Goal: Task Accomplishment & Management: Use online tool/utility

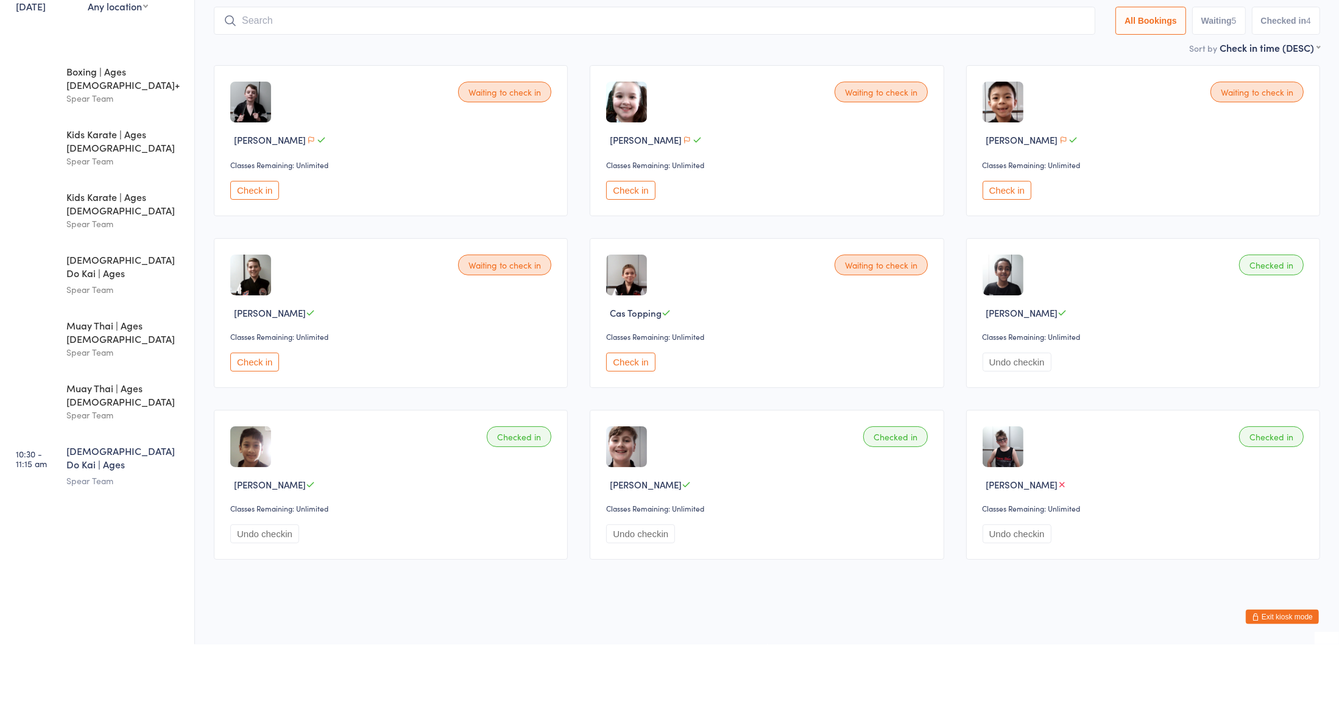
scroll to position [24, 0]
click at [632, 417] on button "Check in" at bounding box center [630, 418] width 49 height 19
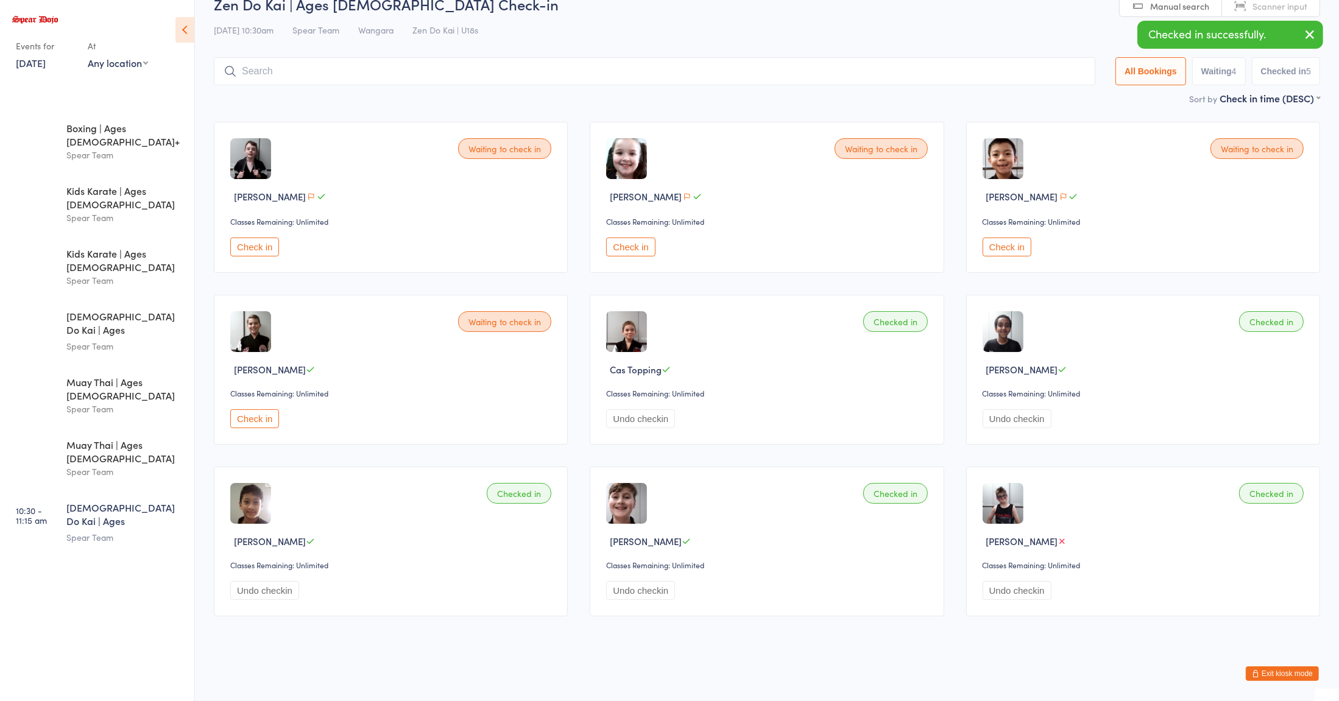
scroll to position [0, 0]
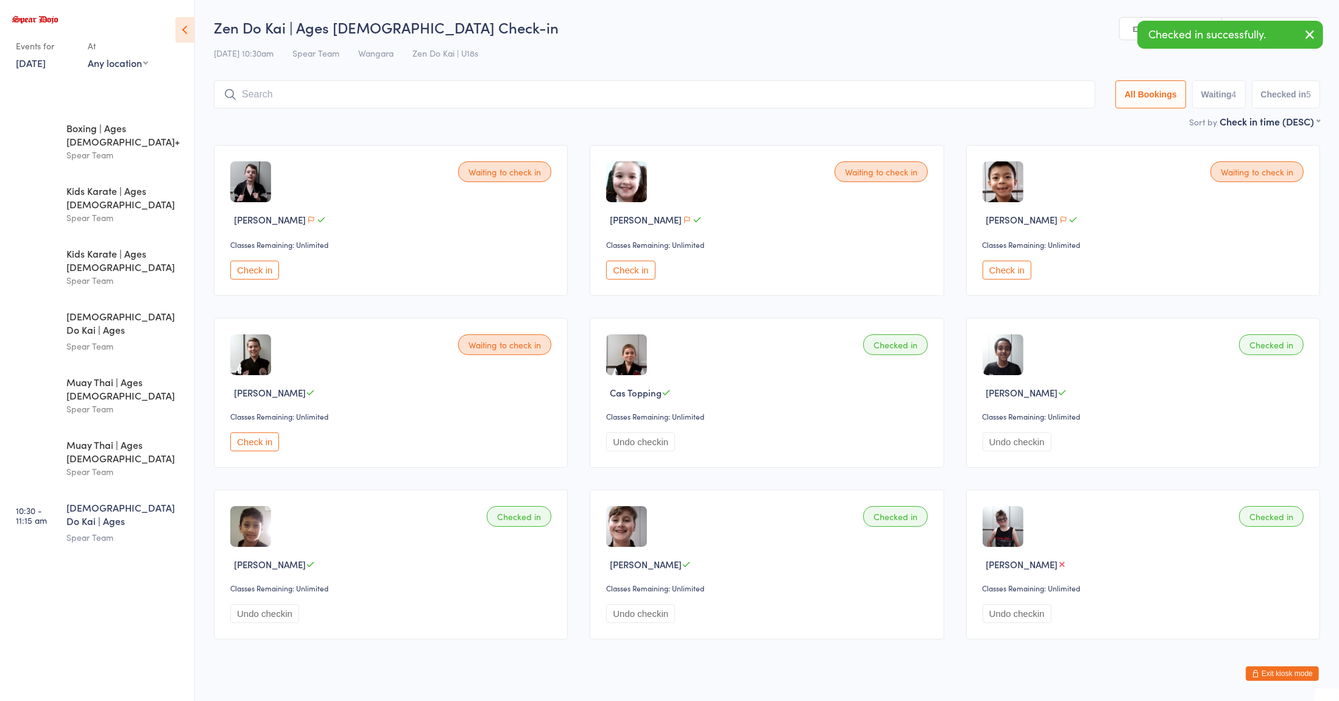
click at [929, 96] on input "search" at bounding box center [654, 94] width 881 height 28
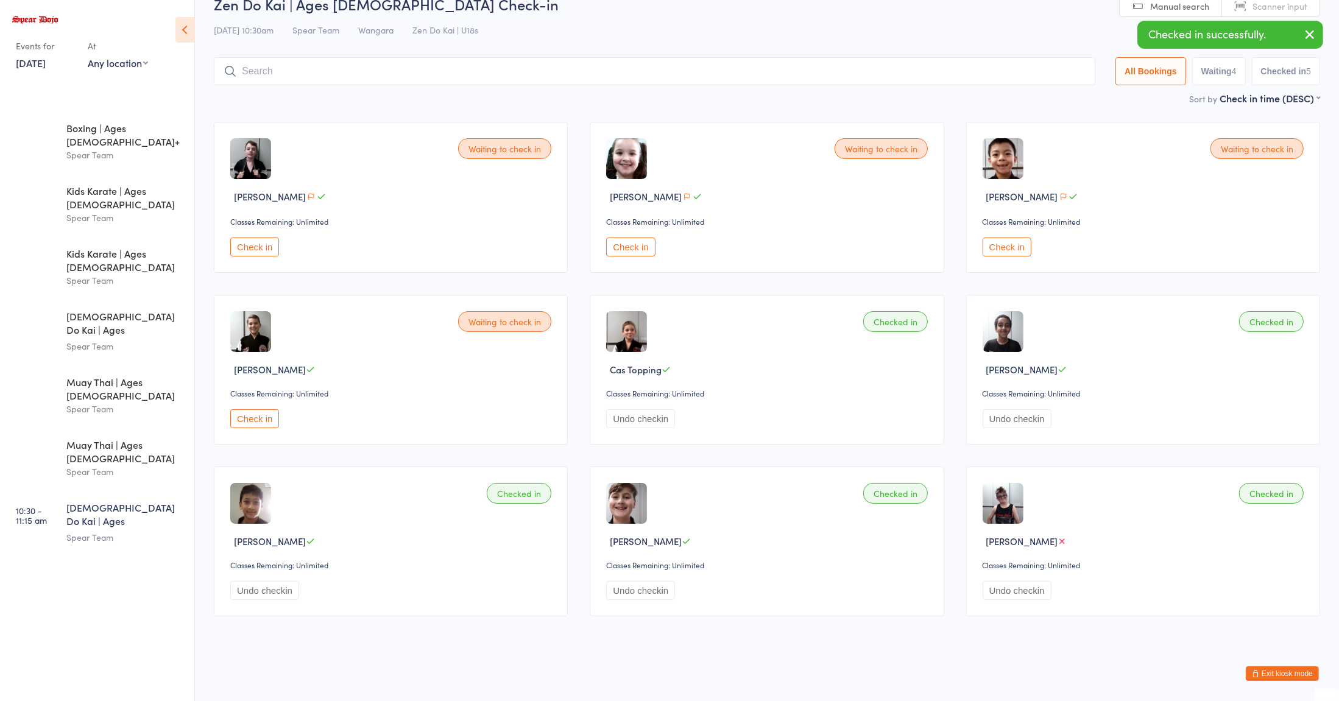
scroll to position [24, 0]
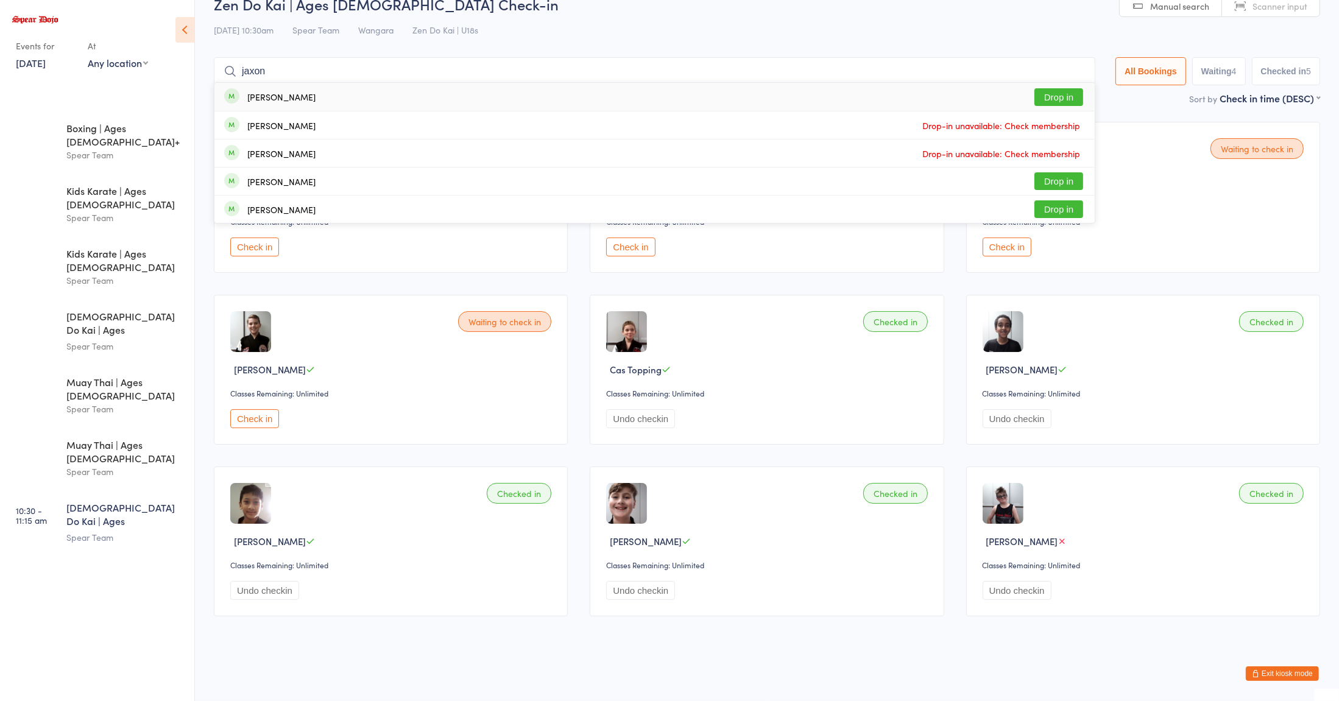
type input "jaxon"
click at [1068, 97] on button "Drop in" at bounding box center [1058, 97] width 49 height 18
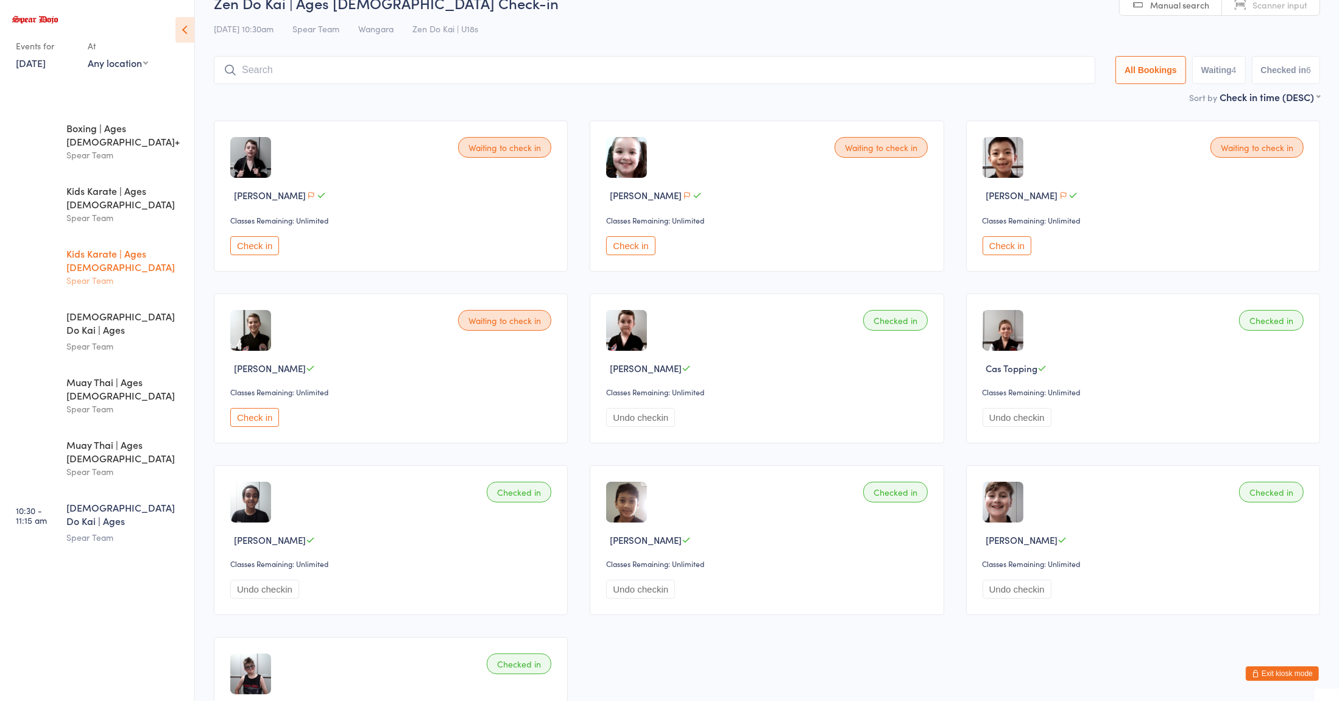
click at [144, 273] on div "Spear Team" at bounding box center [125, 280] width 118 height 14
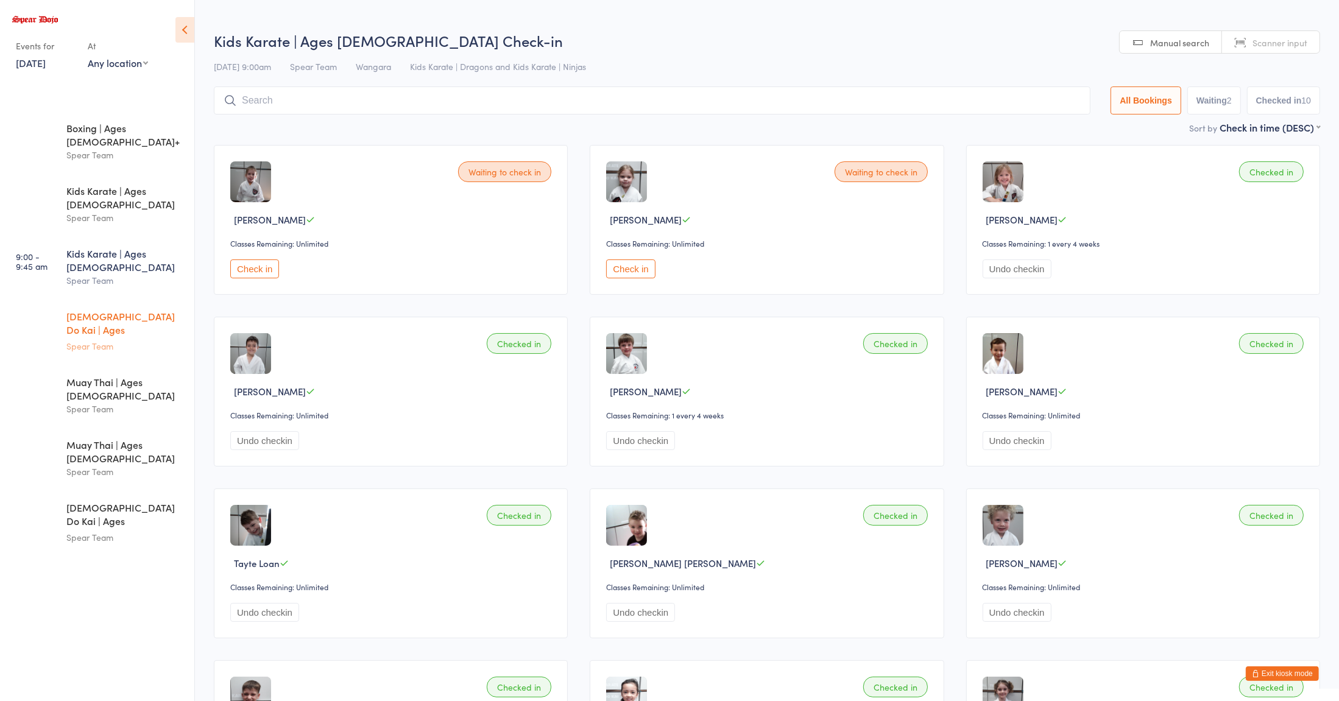
click at [139, 339] on div "Spear Team" at bounding box center [125, 346] width 118 height 14
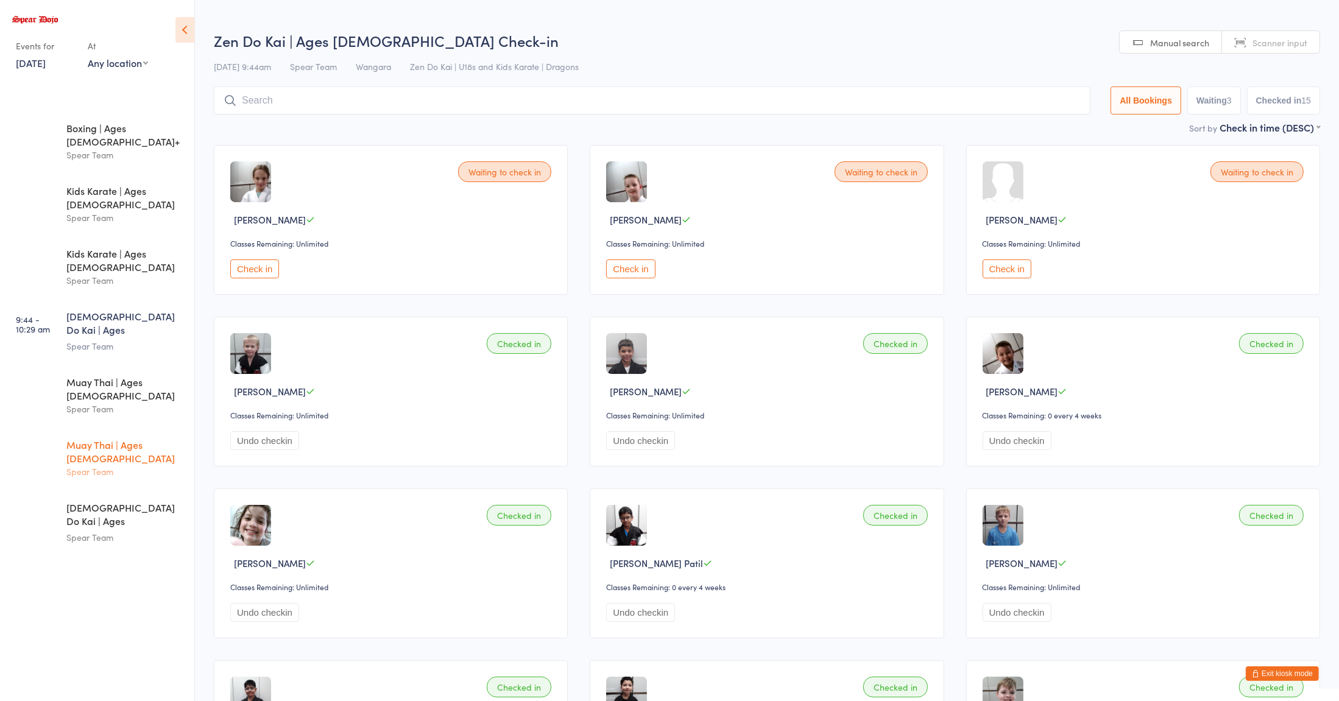
click at [145, 438] on div "Muay Thai | Ages [DEMOGRAPHIC_DATA]" at bounding box center [125, 451] width 118 height 27
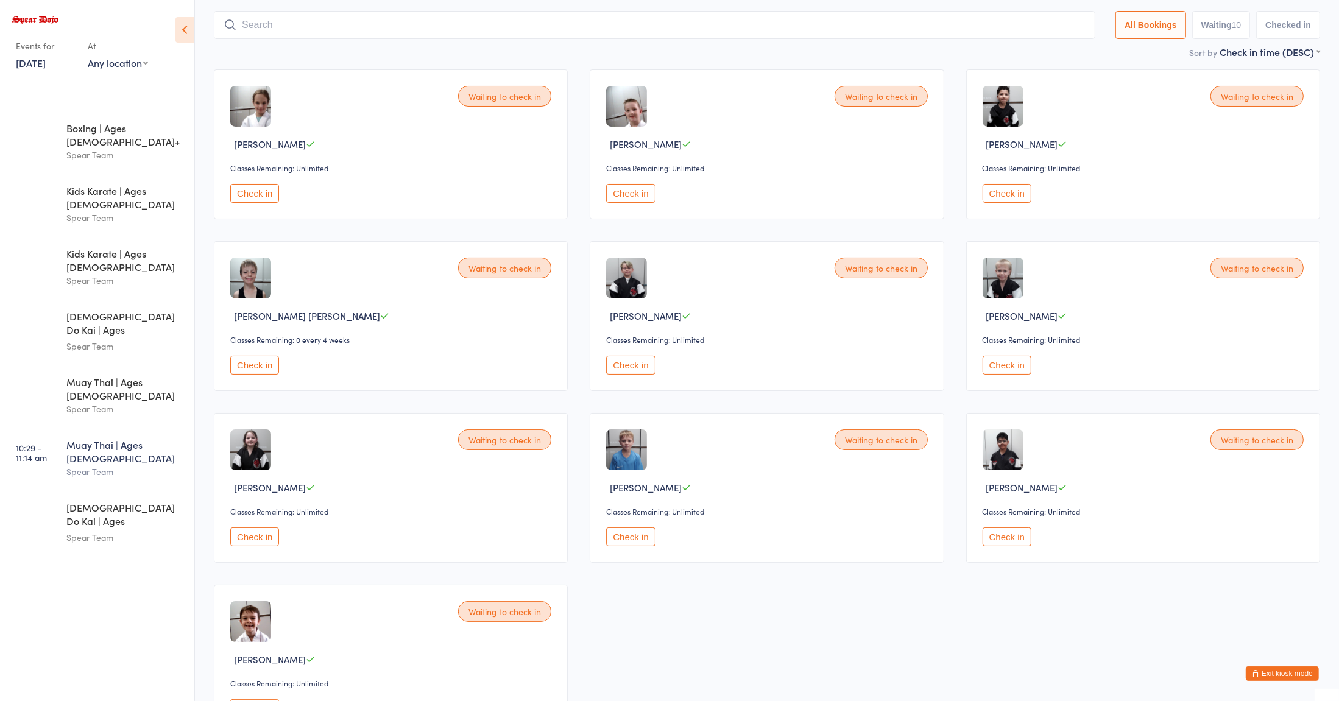
scroll to position [73, 0]
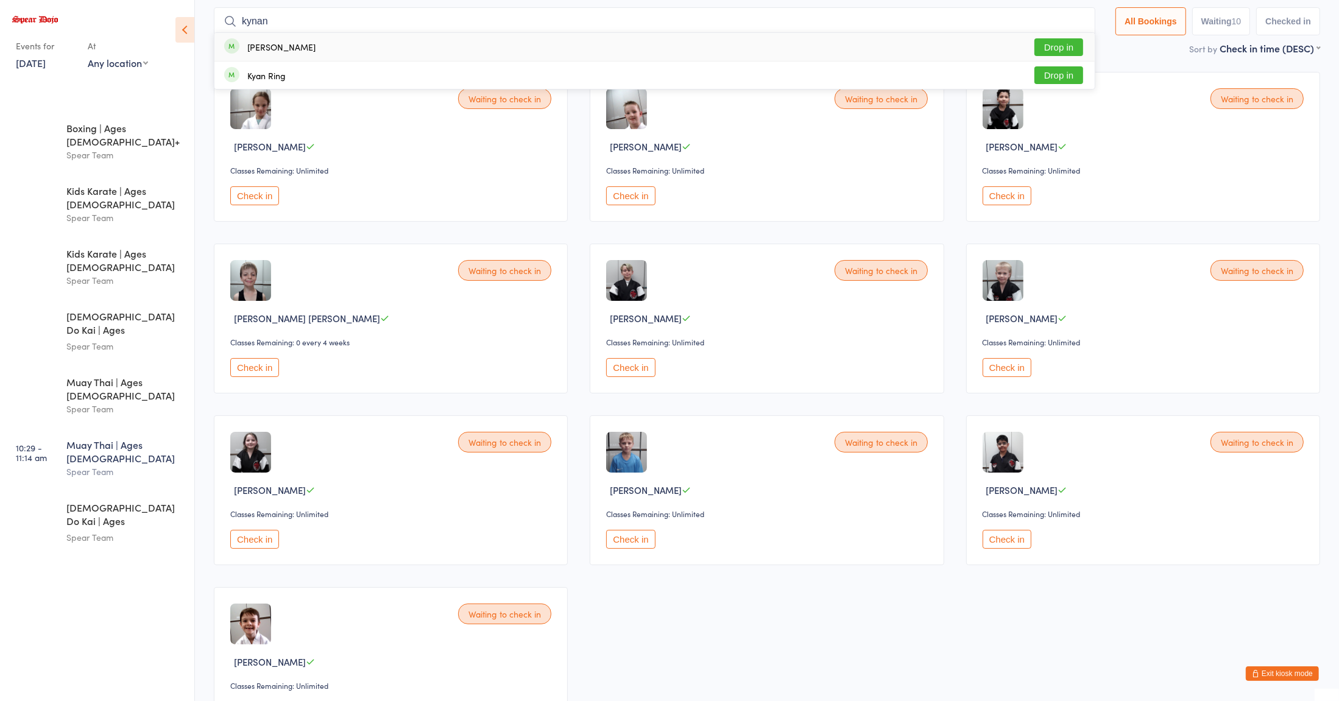
type input "kynan"
click at [278, 55] on div "[PERSON_NAME] Drop in" at bounding box center [654, 47] width 880 height 28
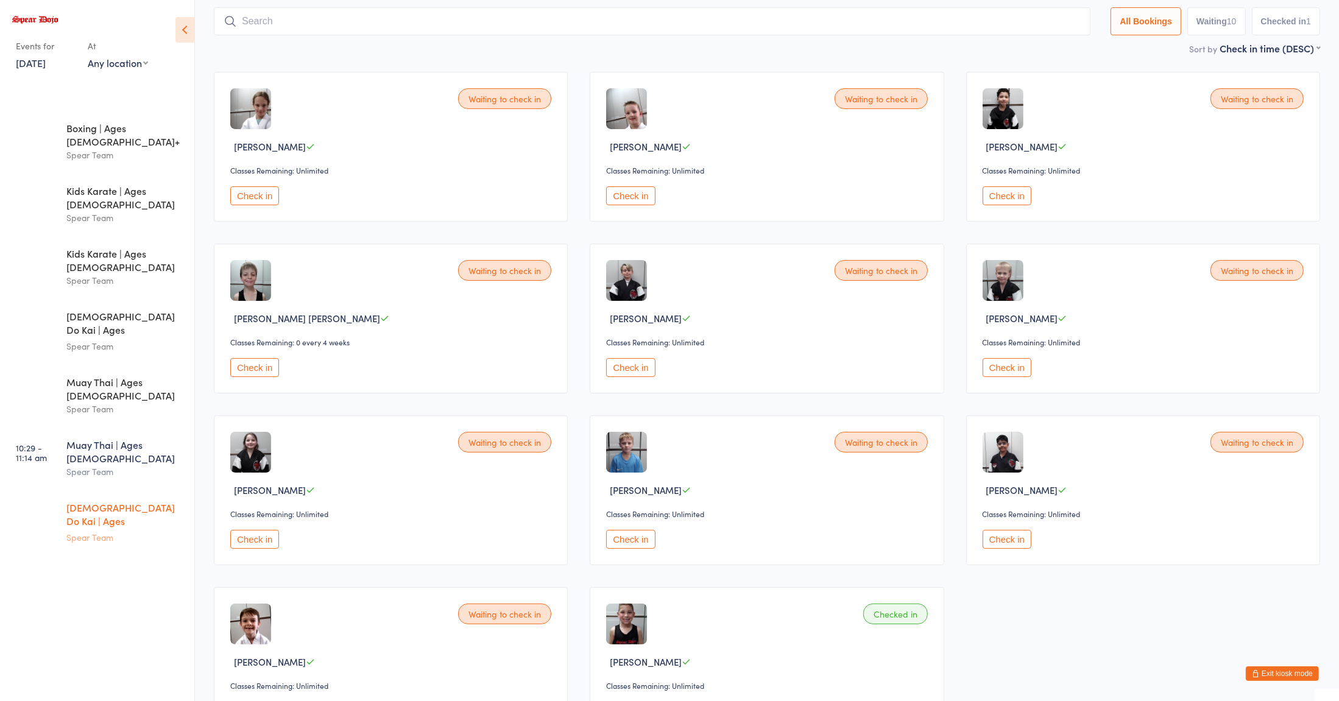
click at [122, 501] on div "[DEMOGRAPHIC_DATA] Do Kai | Ages [DEMOGRAPHIC_DATA]" at bounding box center [125, 516] width 118 height 30
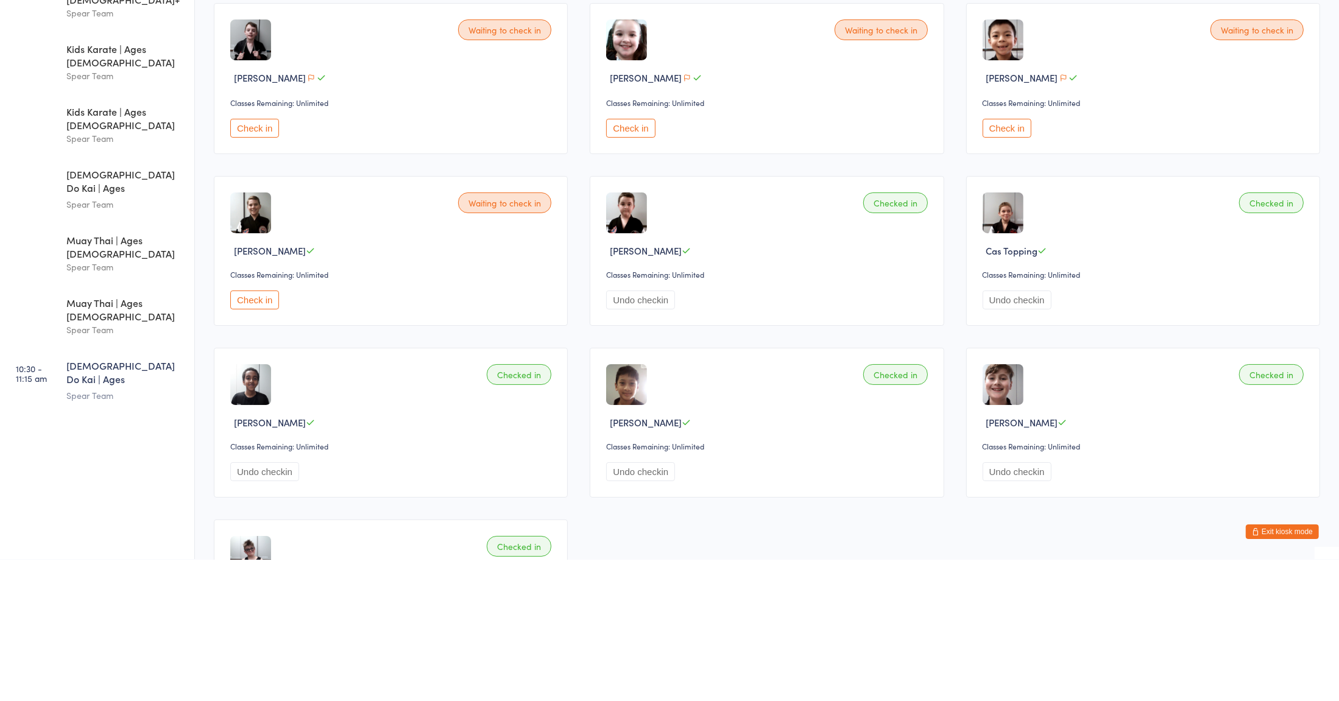
click at [269, 270] on button "Check in" at bounding box center [254, 270] width 49 height 19
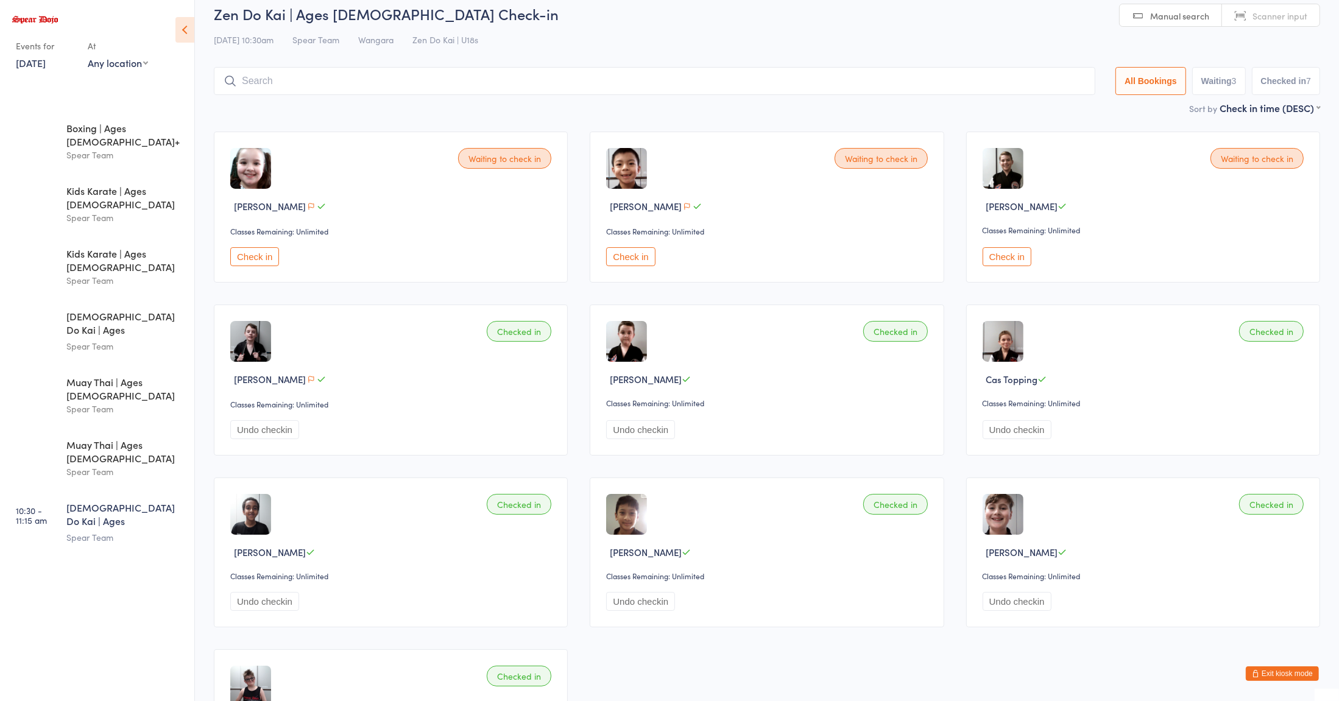
scroll to position [12, 0]
click at [836, 93] on input "search" at bounding box center [654, 82] width 881 height 28
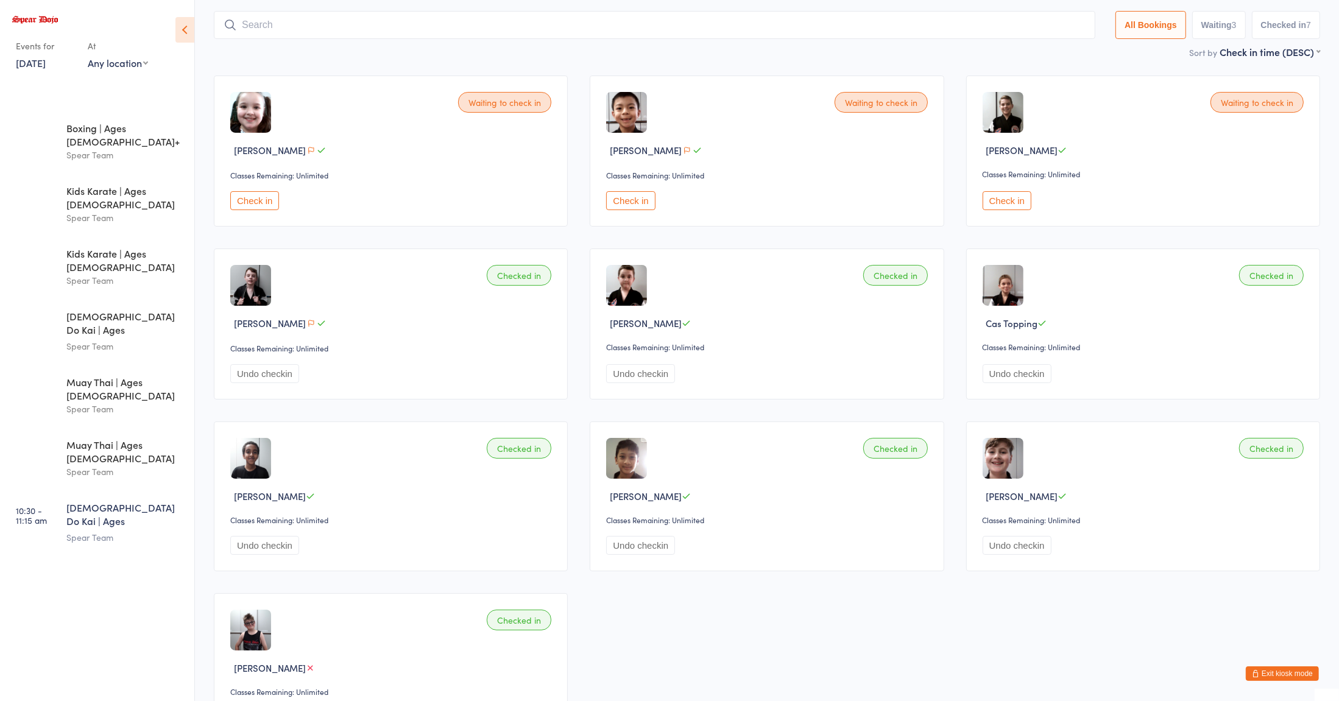
scroll to position [80, 0]
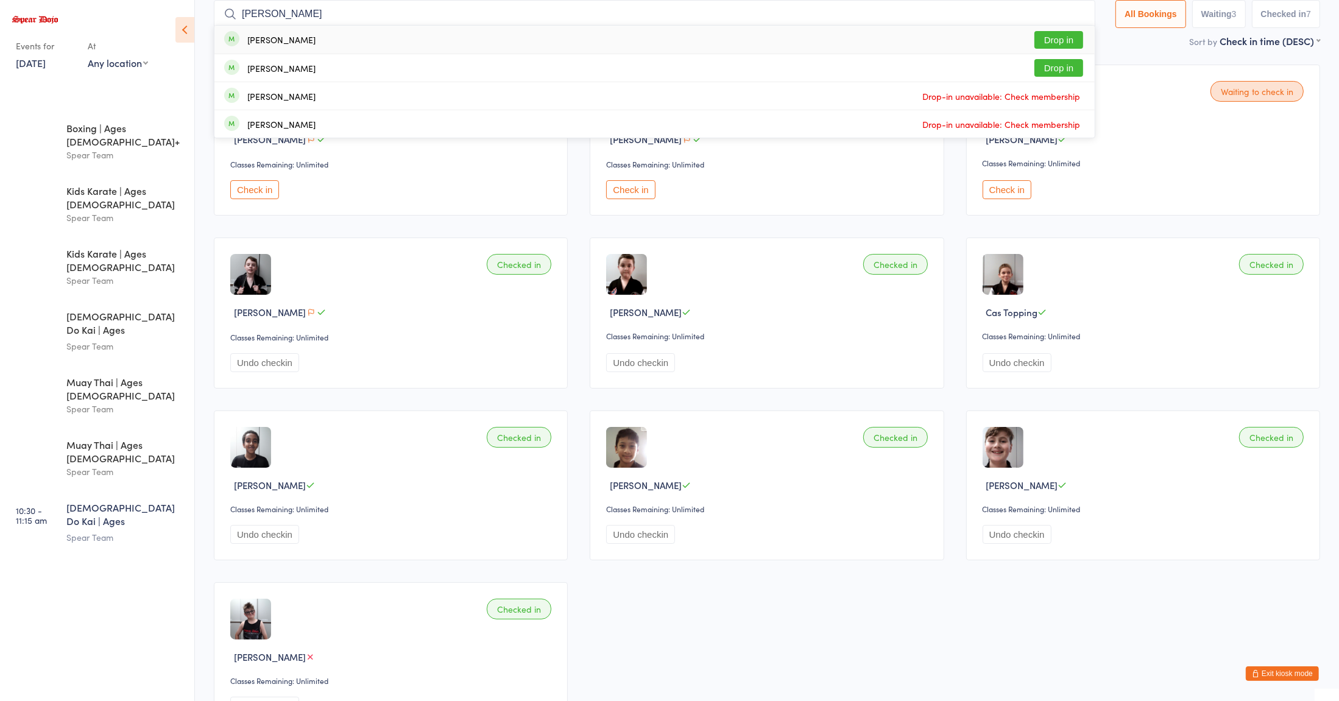
type input "[PERSON_NAME]"
click at [451, 68] on div "[PERSON_NAME] Drop in" at bounding box center [654, 67] width 880 height 27
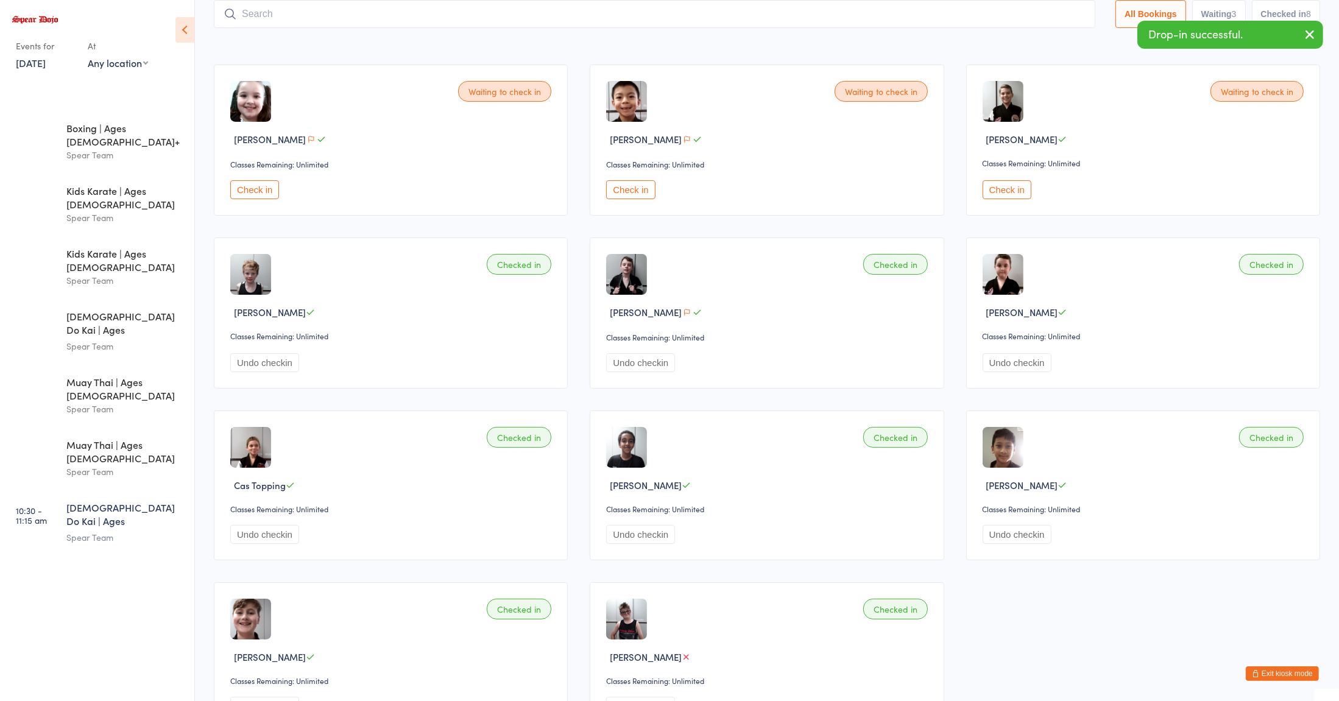
click at [779, 15] on input "search" at bounding box center [654, 14] width 881 height 28
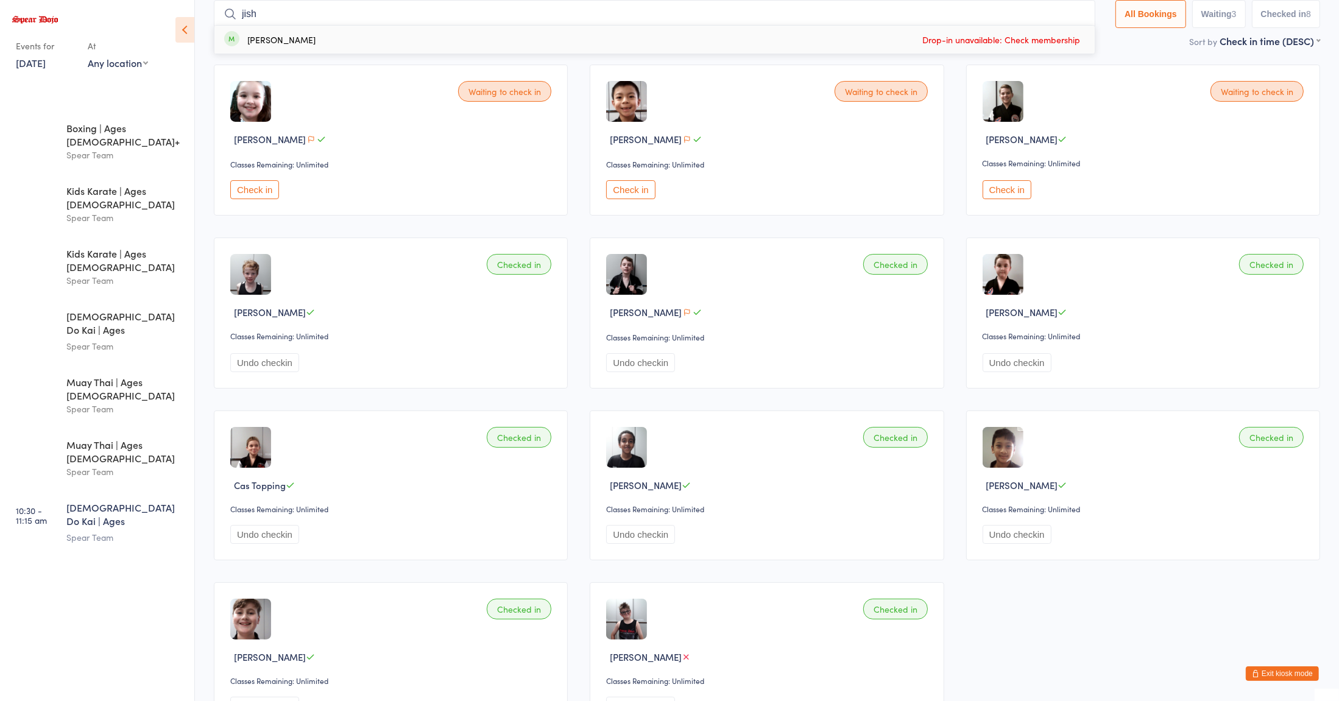
click at [966, 524] on div "Checked in [PERSON_NAME] Classes Remaining: Unlimited Undo checkin" at bounding box center [1143, 486] width 354 height 150
click at [862, 19] on input "jish" at bounding box center [654, 14] width 881 height 28
type input "[PERSON_NAME]"
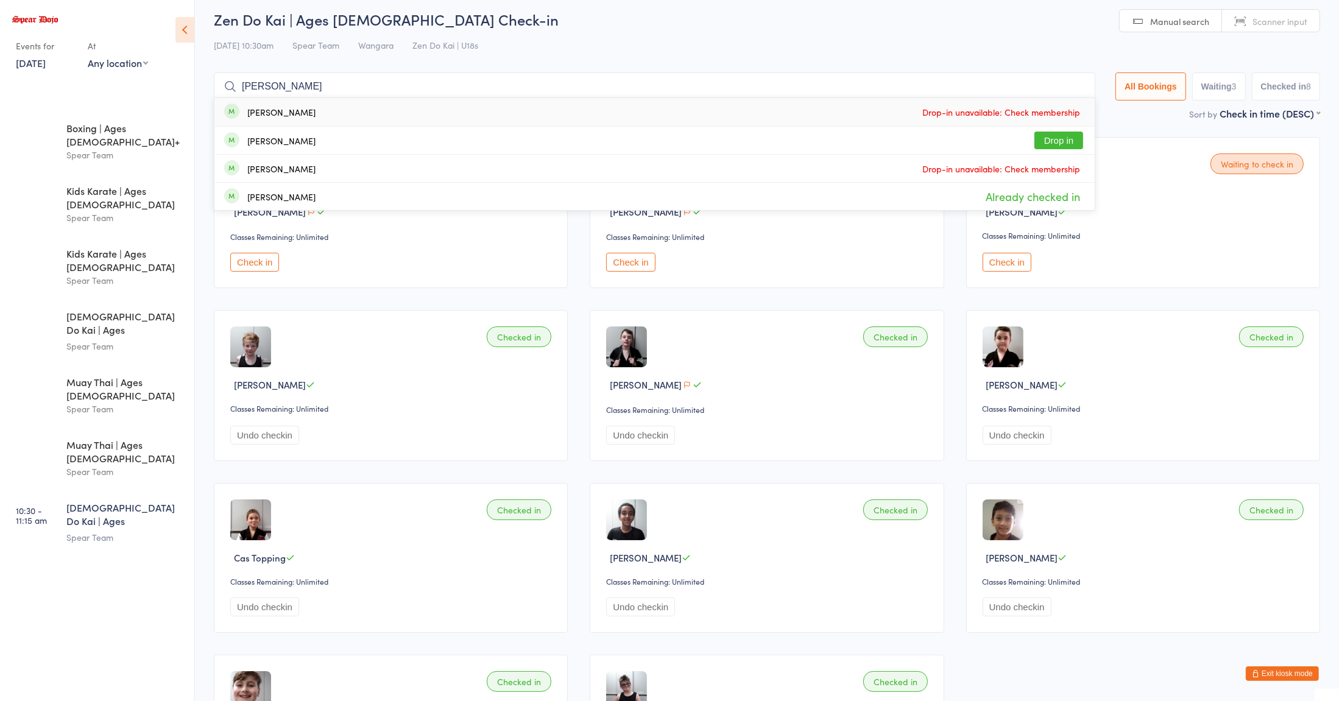
scroll to position [0, 0]
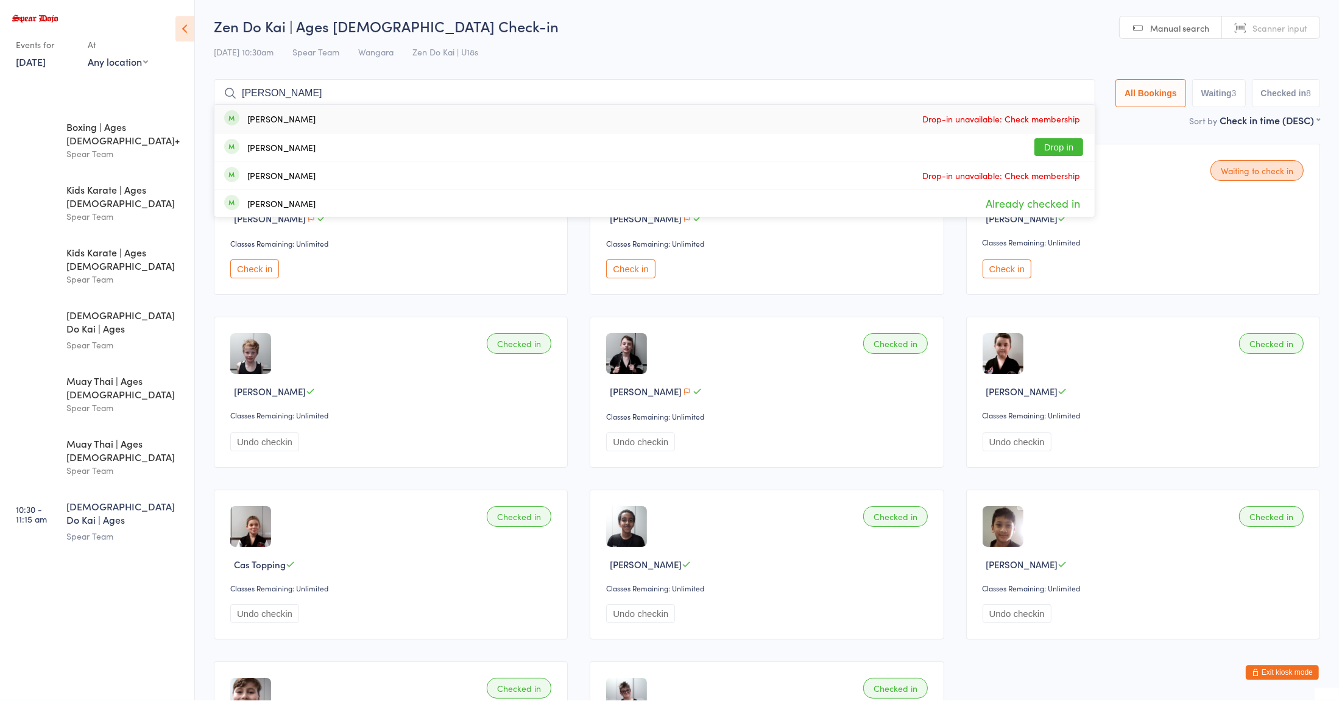
click at [1062, 97] on input "[PERSON_NAME]" at bounding box center [654, 94] width 881 height 28
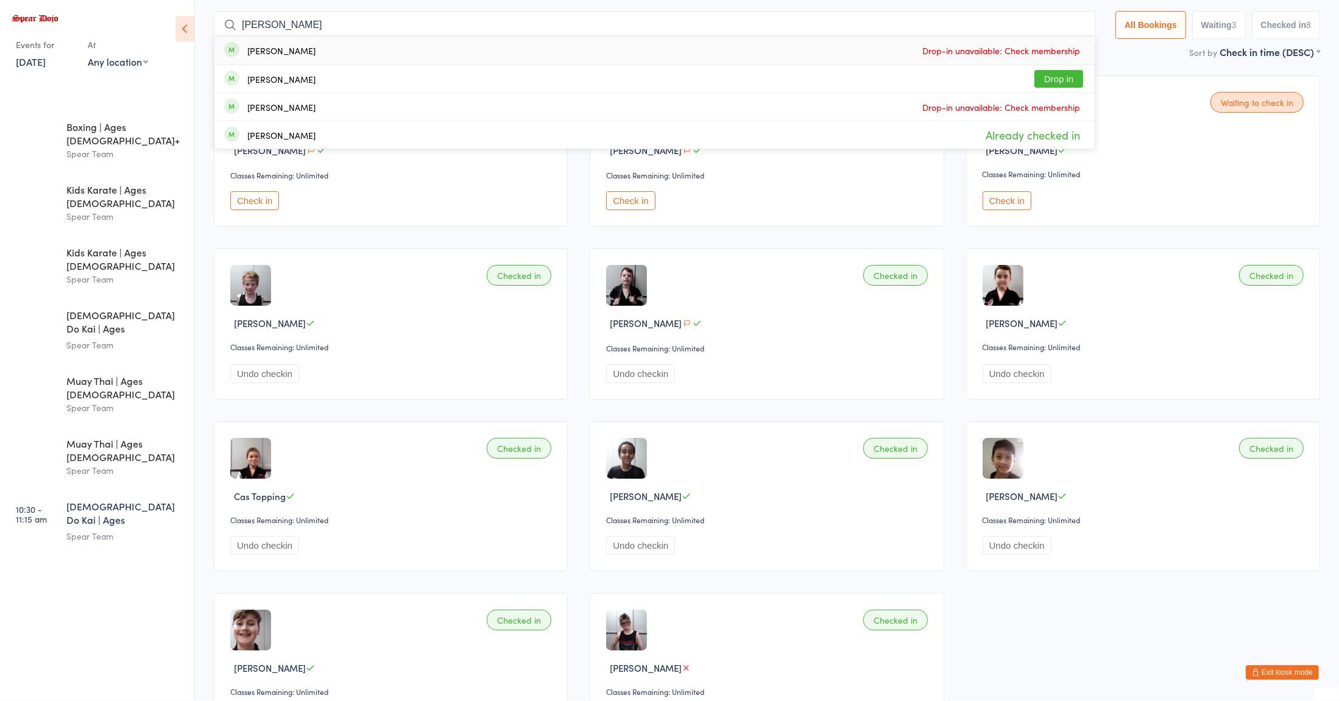
scroll to position [81, 0]
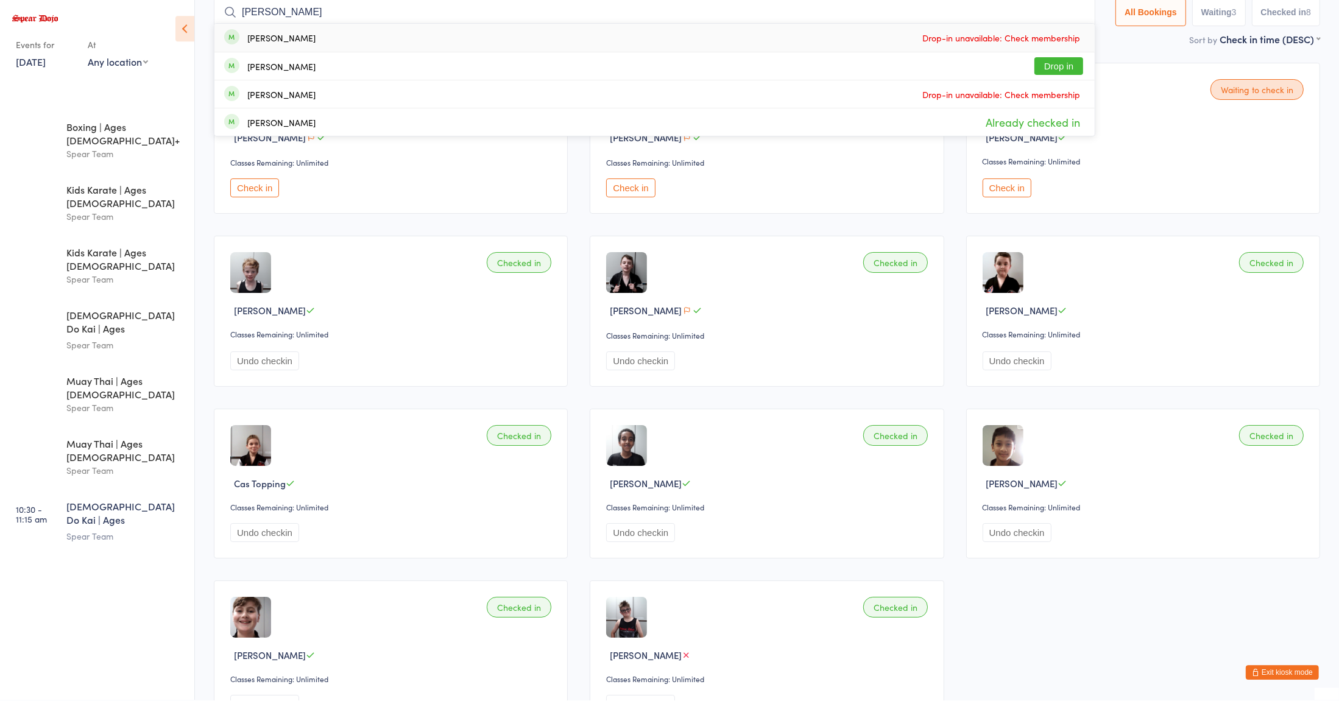
click at [1073, 13] on input "[PERSON_NAME]" at bounding box center [654, 13] width 881 height 28
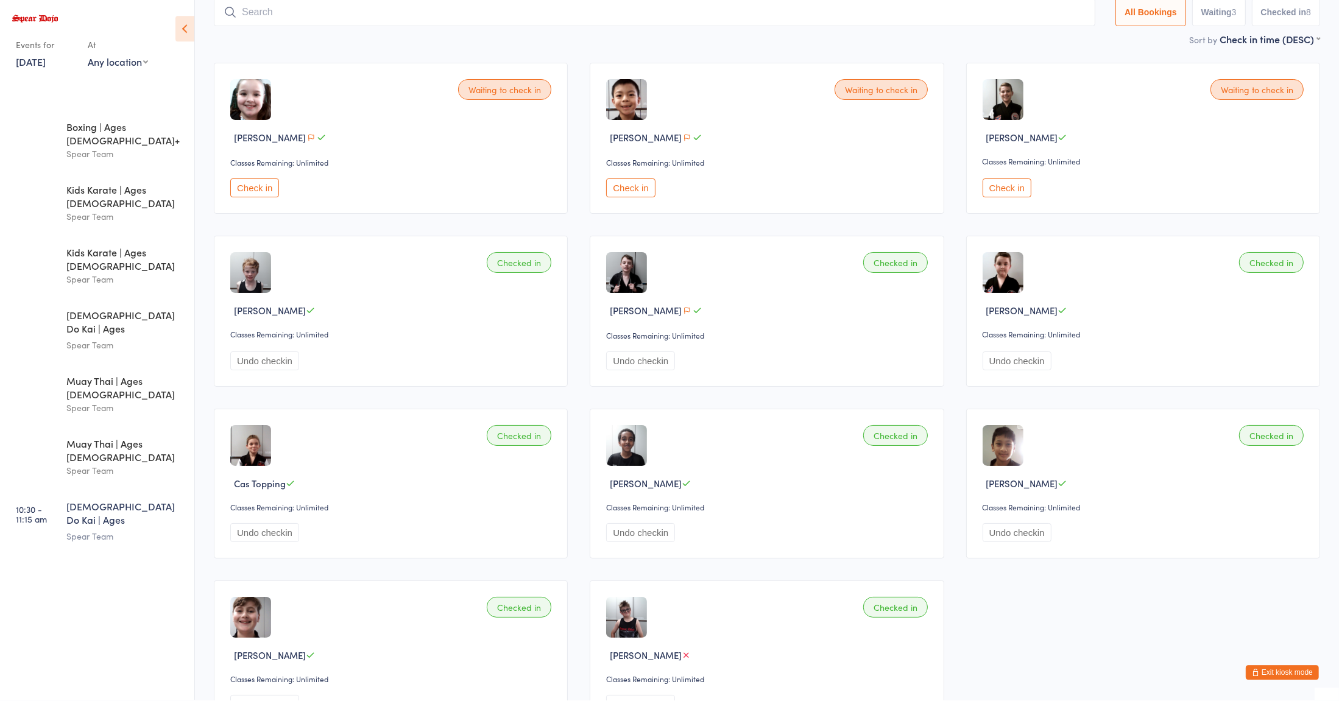
scroll to position [80, 0]
click at [899, 527] on div "Undo checkin" at bounding box center [768, 534] width 325 height 19
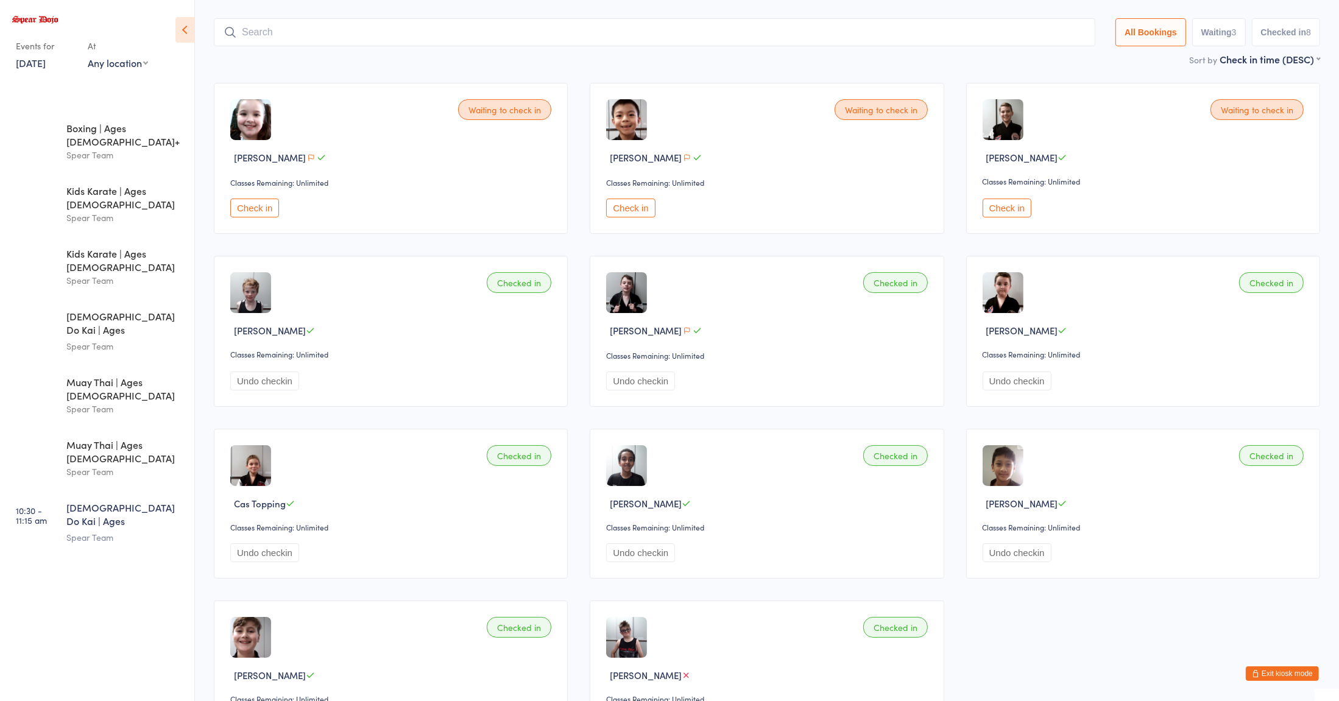
scroll to position [132, 0]
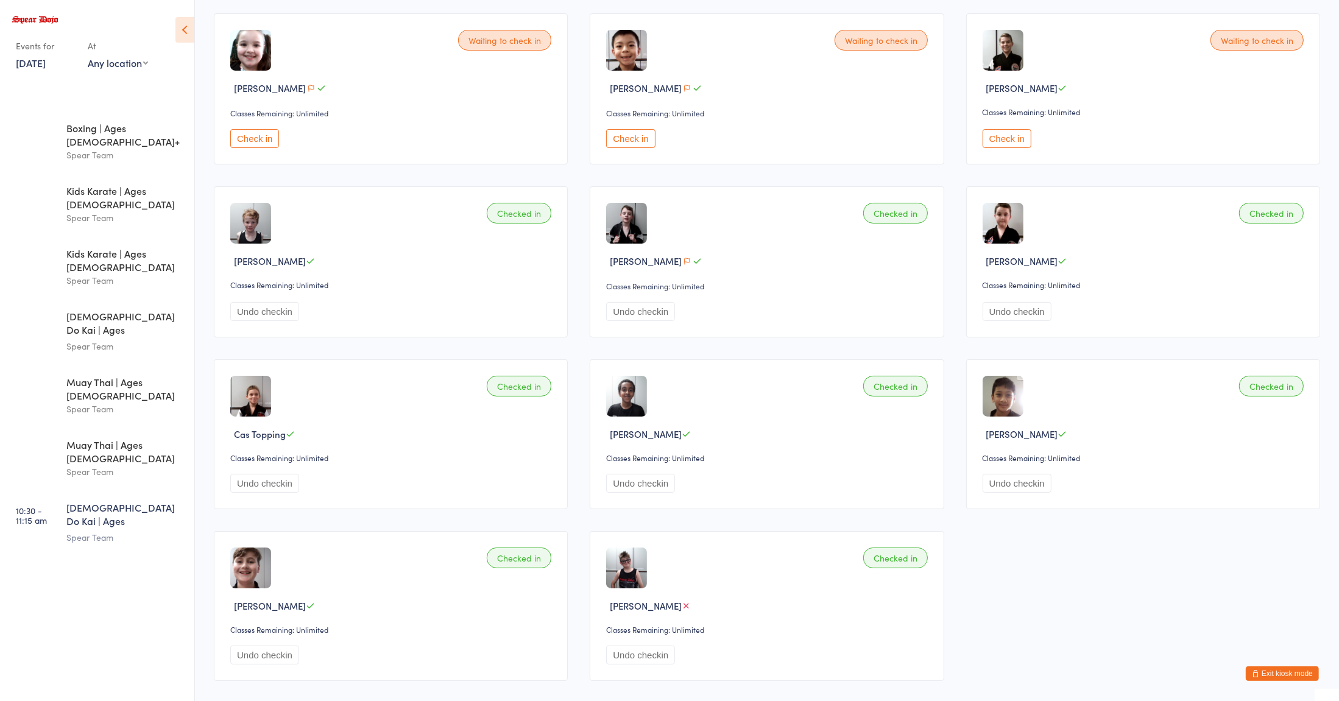
click at [1062, 470] on div "Checked in [PERSON_NAME] Classes Remaining: Unlimited Undo checkin" at bounding box center [1143, 434] width 354 height 150
click at [629, 132] on button "Check in" at bounding box center [630, 138] width 49 height 19
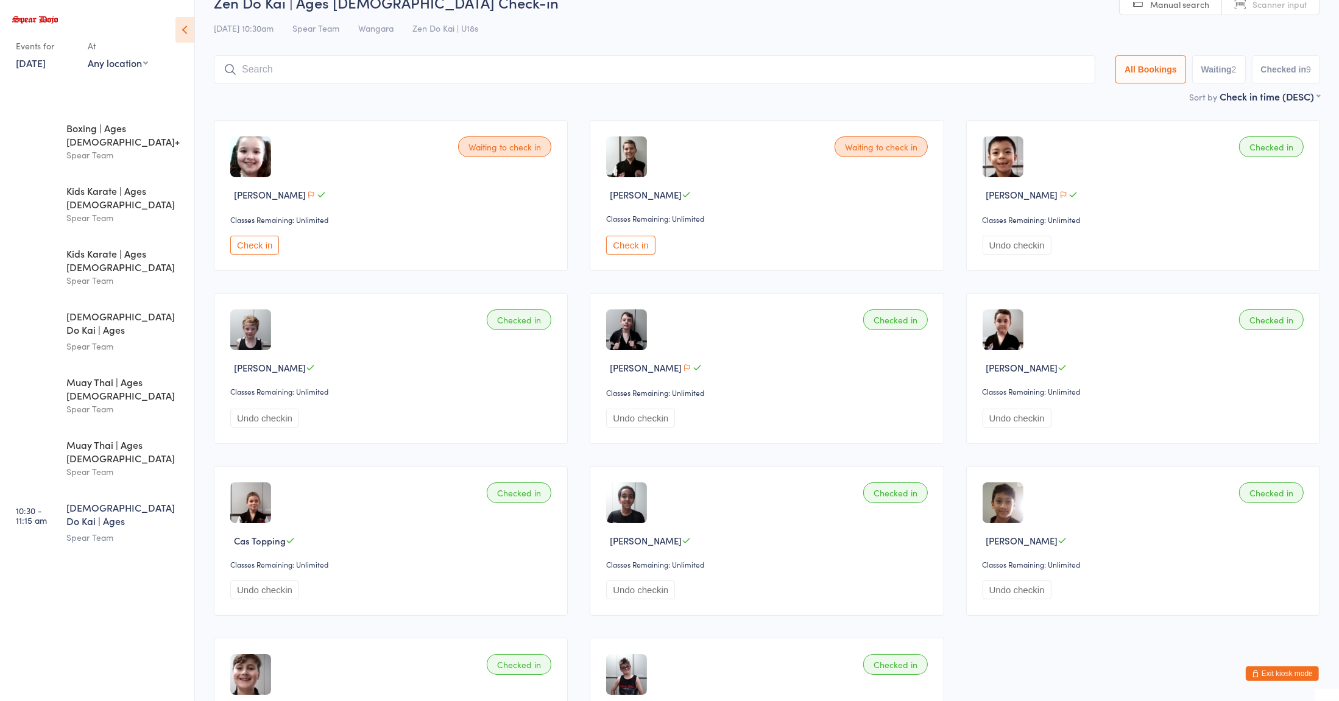
scroll to position [0, 0]
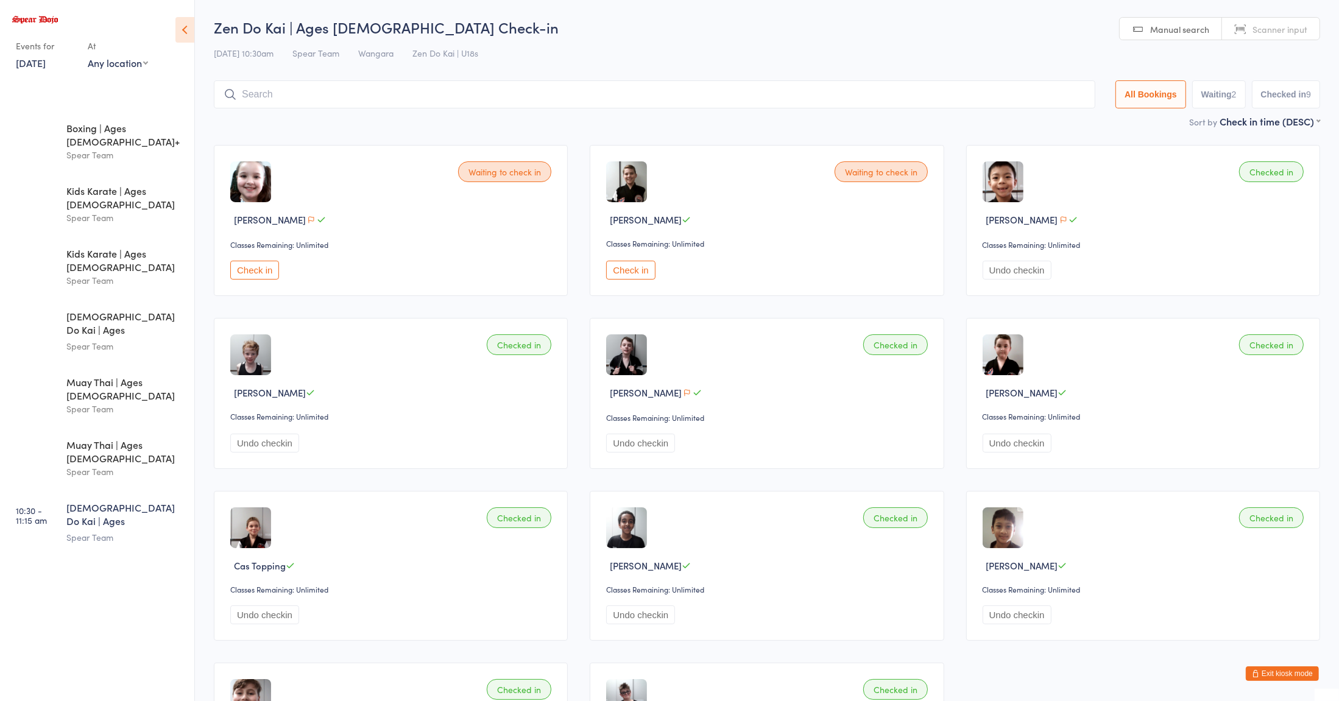
click at [320, 95] on input "search" at bounding box center [654, 94] width 881 height 28
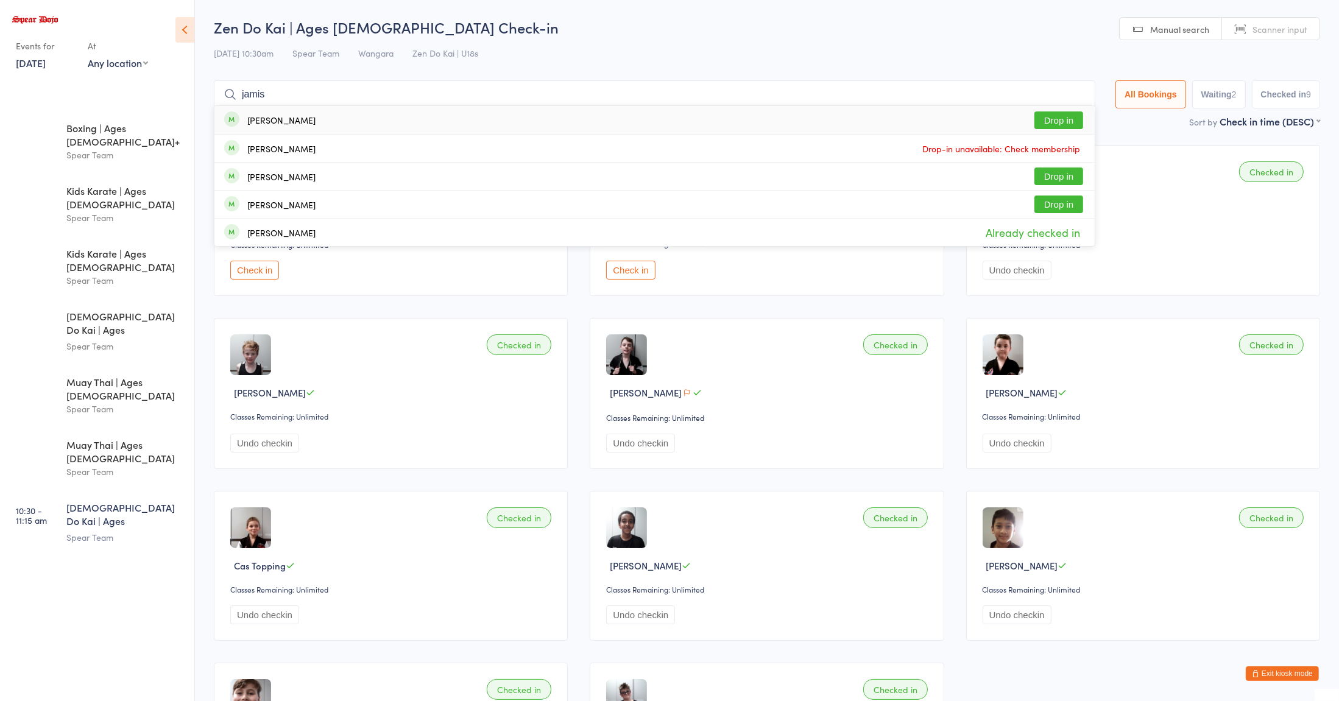
type input "jamis"
click at [259, 123] on div "[PERSON_NAME]" at bounding box center [281, 120] width 68 height 10
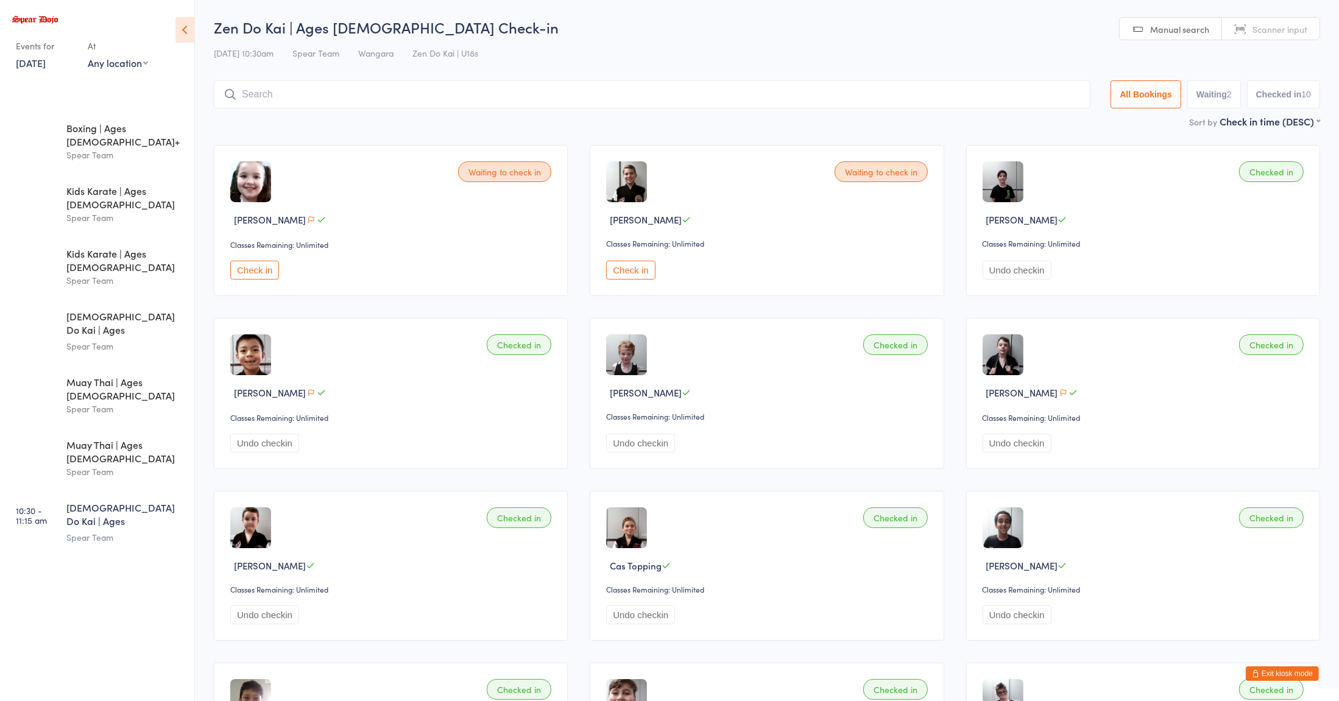
click at [435, 99] on input "search" at bounding box center [652, 94] width 876 height 28
click at [921, 30] on h2 "Zen Do Kai | Ages [DEMOGRAPHIC_DATA] Check-in" at bounding box center [767, 27] width 1106 height 20
click at [675, 123] on div "Sort by Check in time (DESC) First name (ASC) First name (DESC) Last name (ASC)…" at bounding box center [767, 121] width 1106 height 13
click at [682, 98] on input "search" at bounding box center [652, 94] width 876 height 28
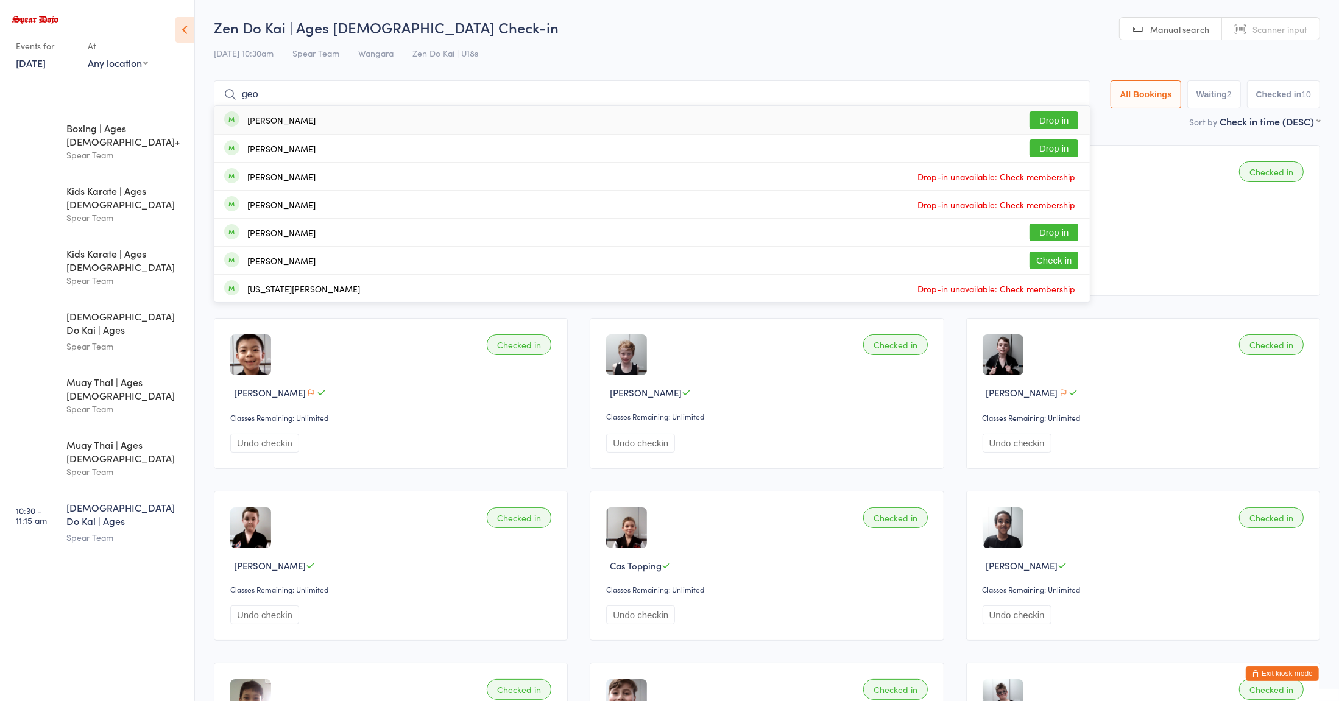
type input "geo"
click at [1051, 258] on button "Check in" at bounding box center [1053, 261] width 49 height 18
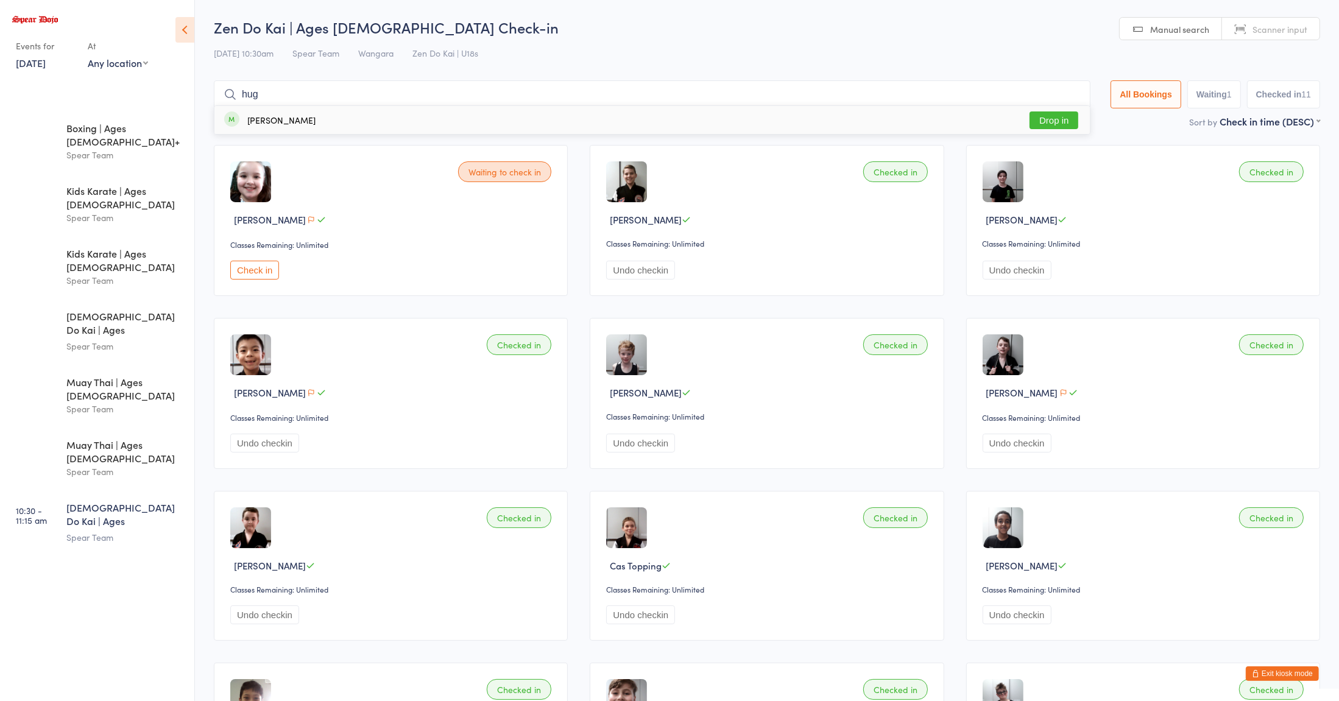
type input "hug"
click at [954, 117] on div "[PERSON_NAME] Drop in" at bounding box center [651, 120] width 875 height 28
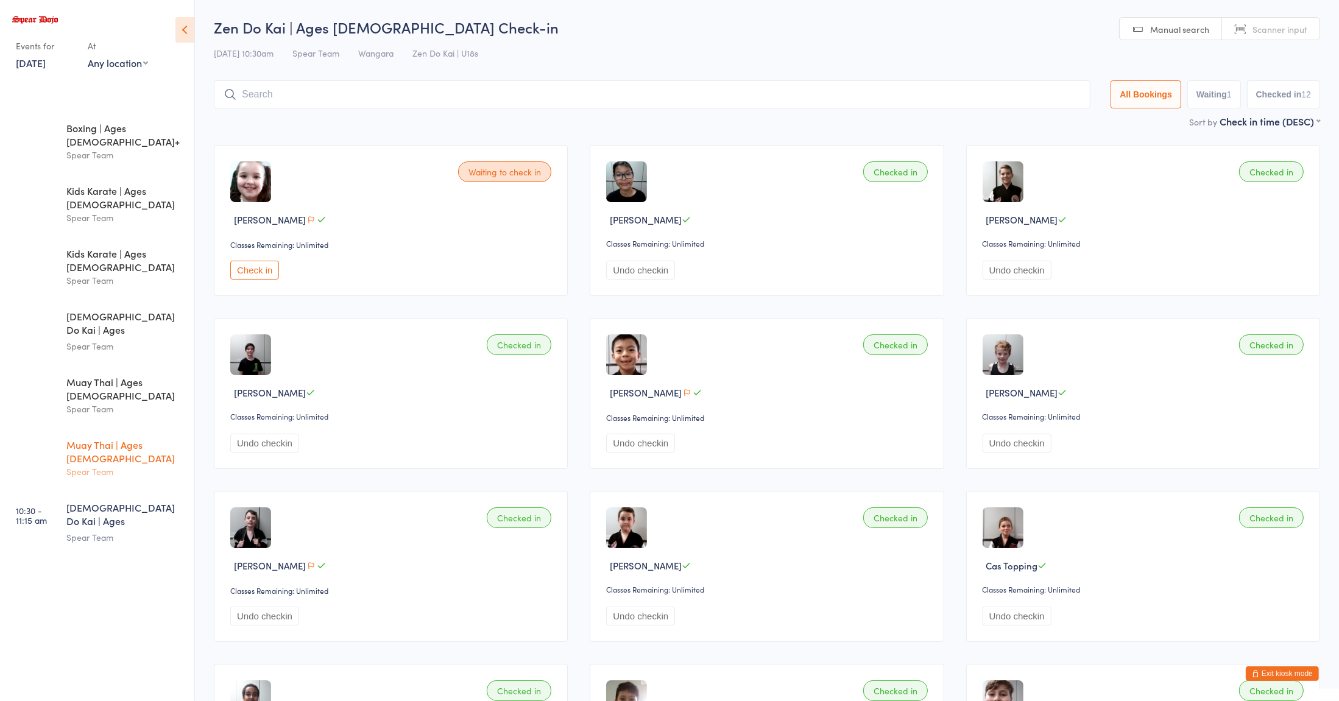
click at [141, 465] on div "Spear Team" at bounding box center [125, 472] width 118 height 14
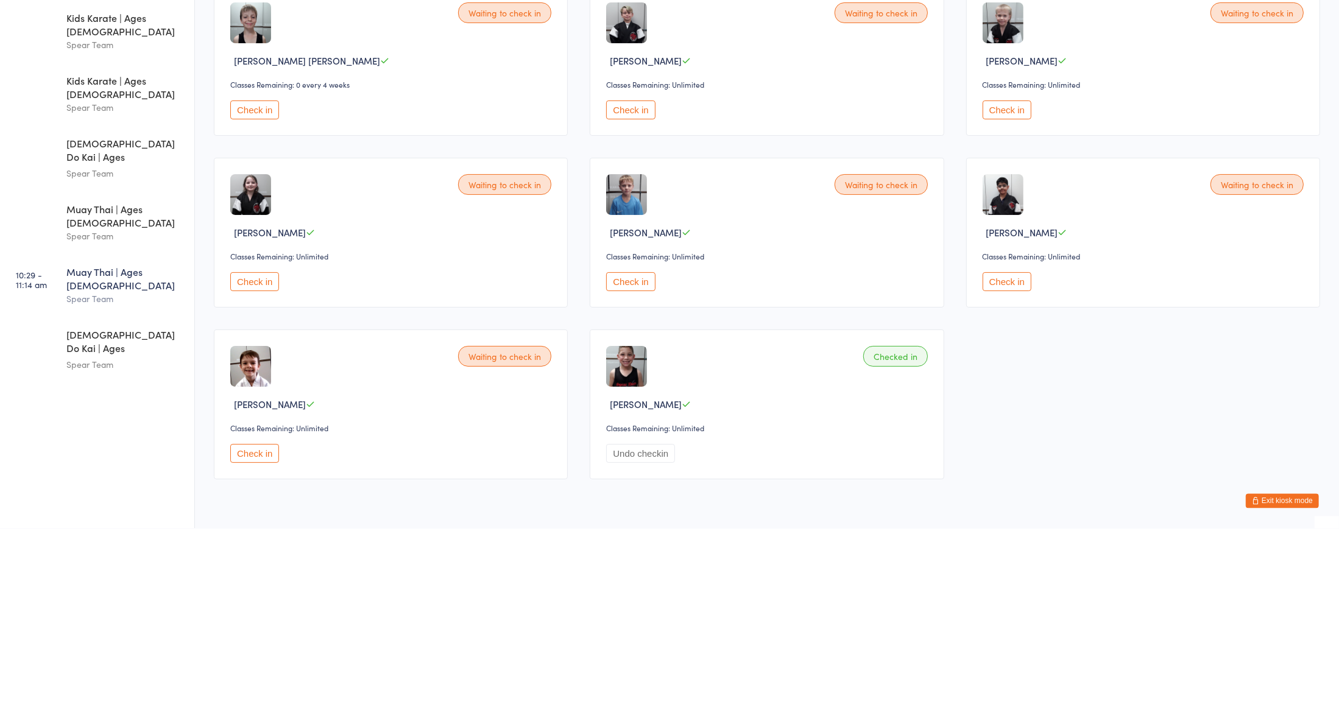
scroll to position [195, 0]
